Goal: Task Accomplishment & Management: Use online tool/utility

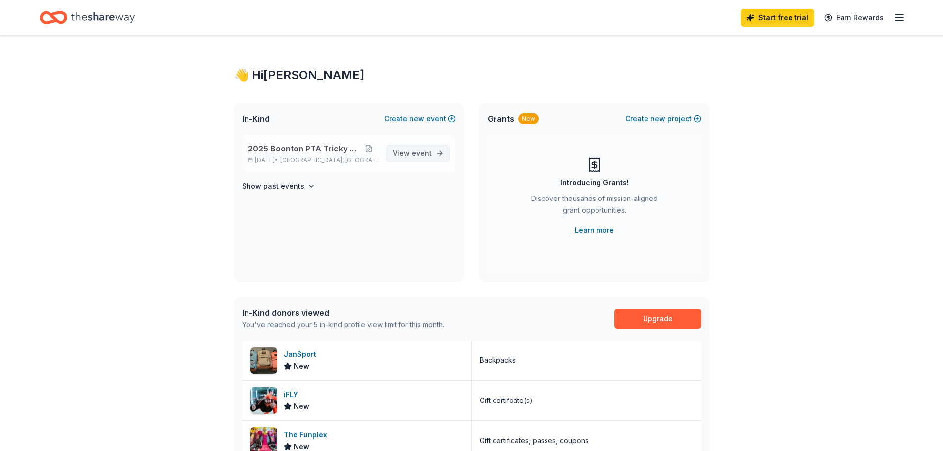
click at [417, 156] on span "event" at bounding box center [422, 153] width 20 height 8
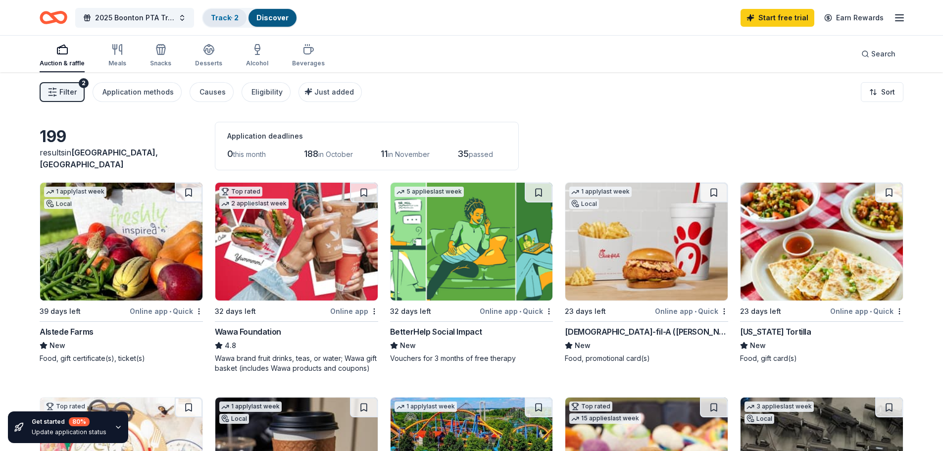
click at [223, 13] on link "Track · 2" at bounding box center [225, 17] width 28 height 8
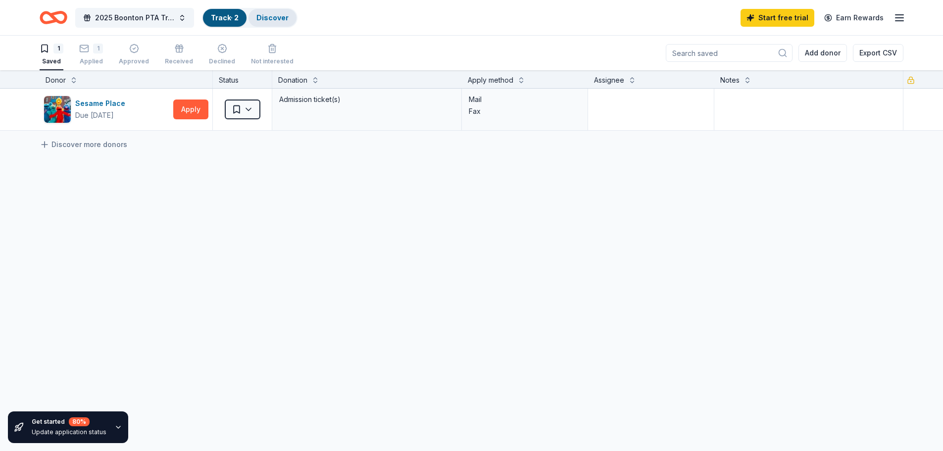
click at [260, 17] on link "Discover" at bounding box center [272, 17] width 32 height 8
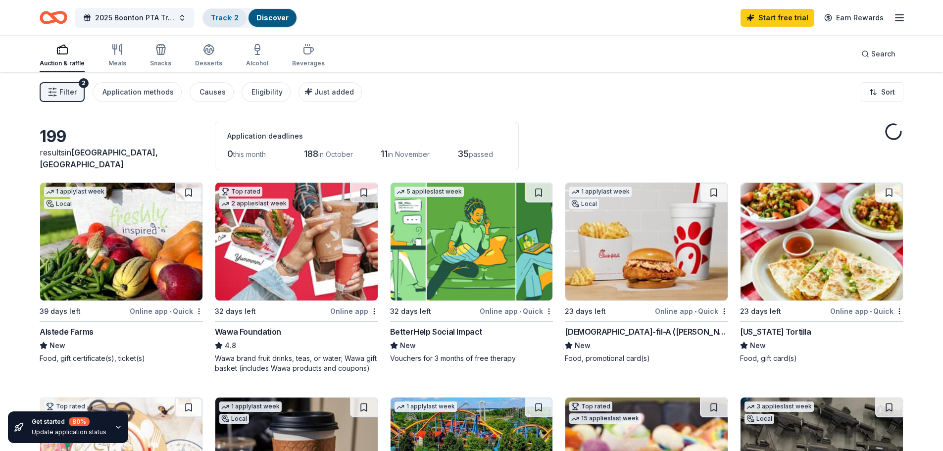
click at [224, 20] on link "Track · 2" at bounding box center [225, 17] width 28 height 8
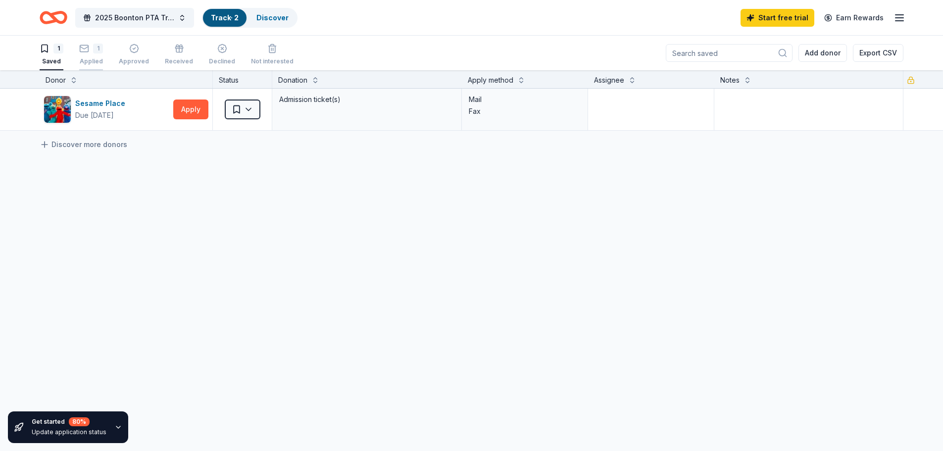
click at [96, 60] on div "Applied" at bounding box center [91, 61] width 24 height 8
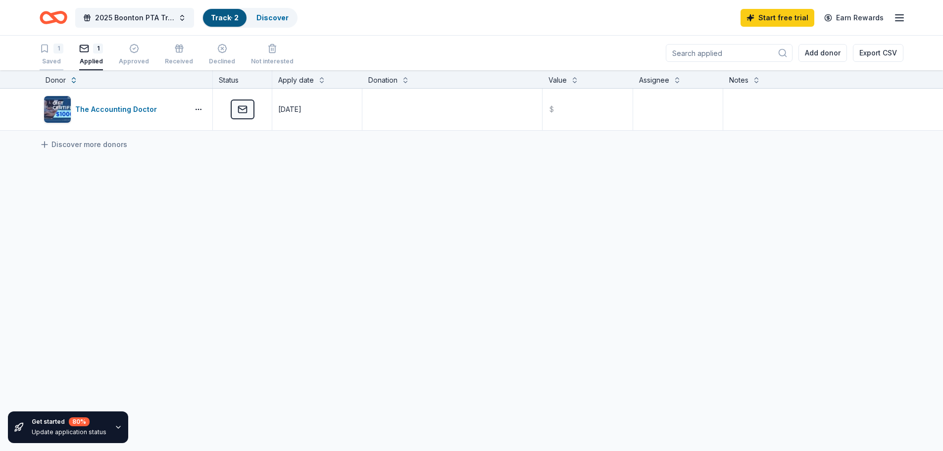
click at [53, 54] on div "1 Saved" at bounding box center [52, 55] width 24 height 22
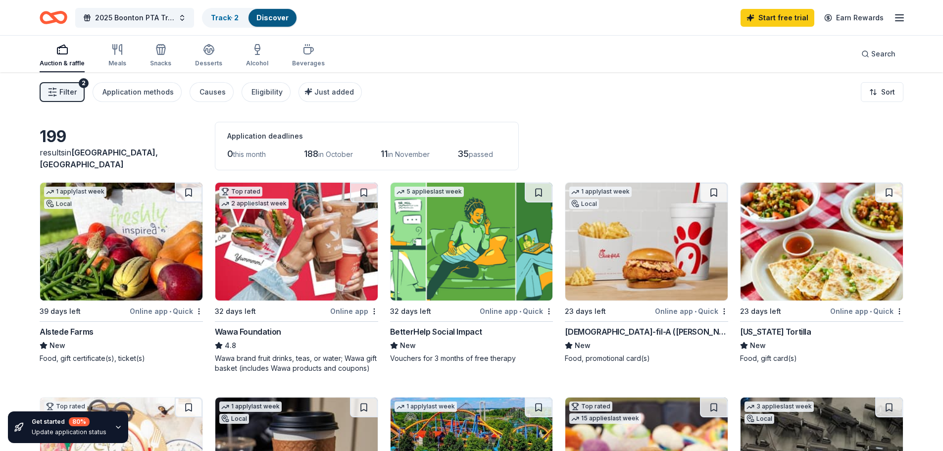
click at [492, 301] on div "5 applies last week 32 days left Online app • Quick BetterHelp Social Impact Ne…" at bounding box center [471, 272] width 163 height 181
